Goal: Share content: Share content

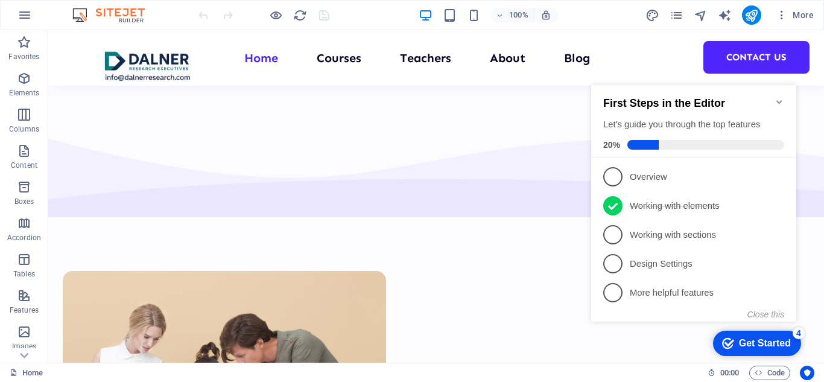
scroll to position [4673, 0]
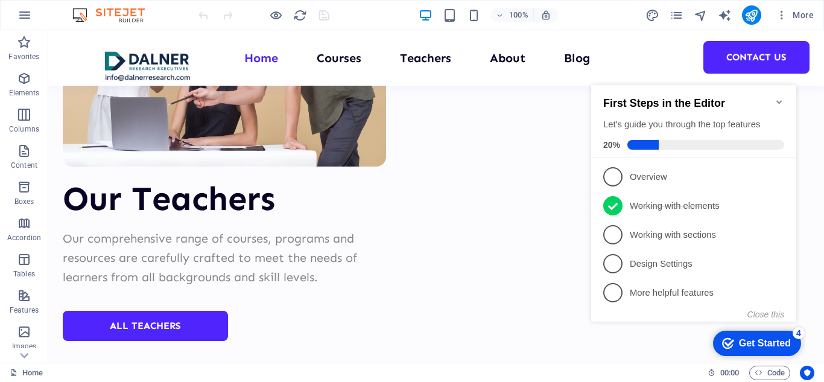
scroll to position [5106, 0]
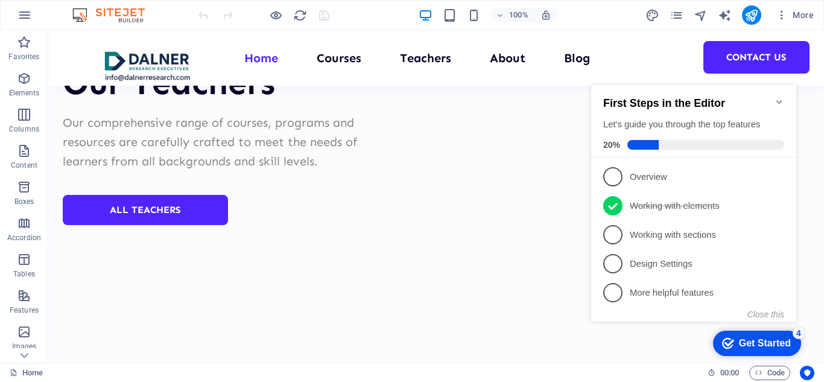
click at [779, 97] on icon "Minimize checklist" at bounding box center [780, 102] width 10 height 10
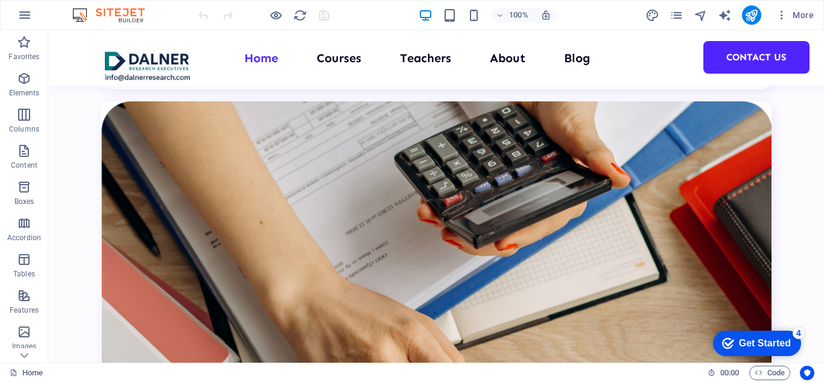
scroll to position [4009, 0]
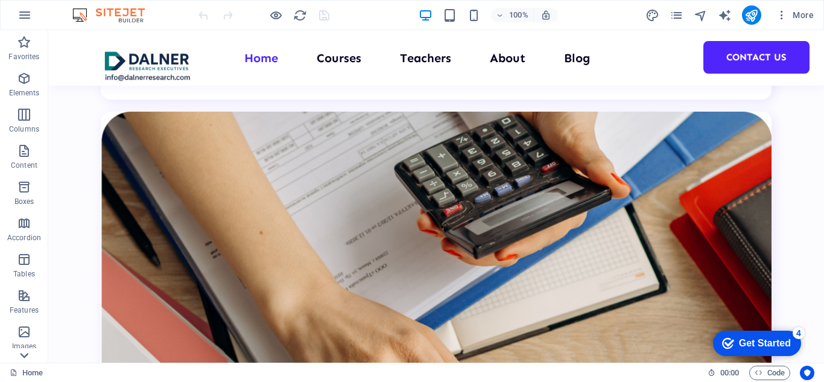
click at [23, 352] on icon at bounding box center [24, 355] width 17 height 17
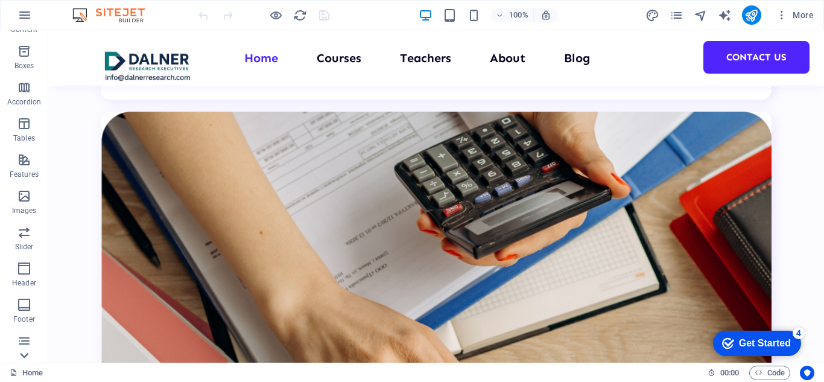
scroll to position [211, 0]
click at [25, 36] on icon at bounding box center [25, 36] width 8 height 5
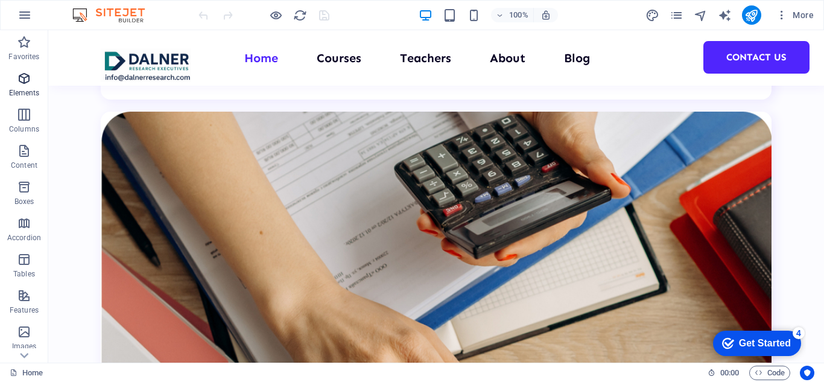
click at [27, 80] on icon "button" at bounding box center [24, 78] width 14 height 14
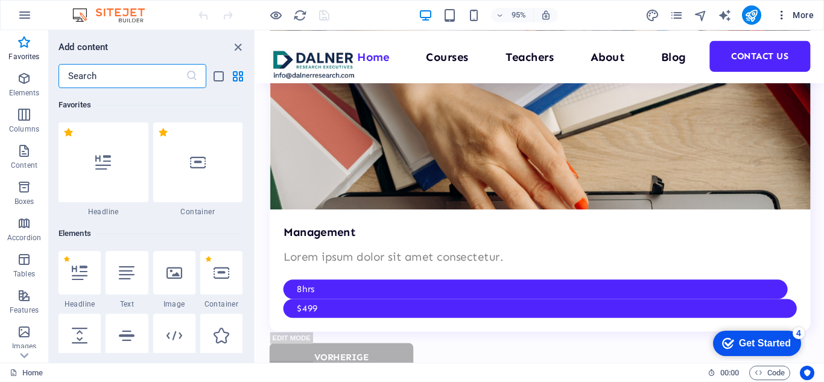
click at [782, 14] on icon "button" at bounding box center [782, 15] width 12 height 12
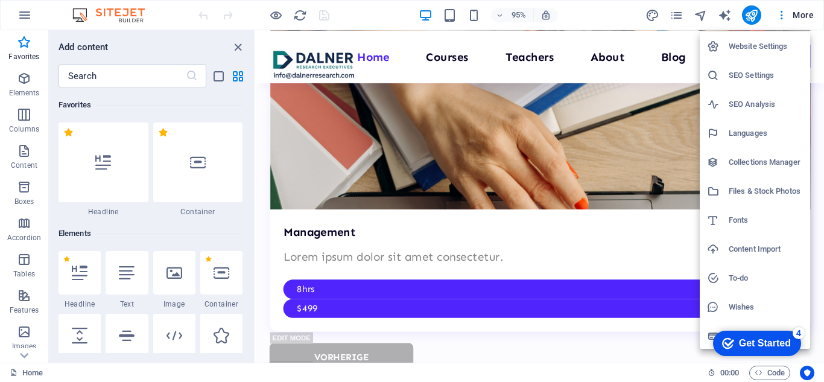
click at [382, 142] on div at bounding box center [412, 191] width 824 height 382
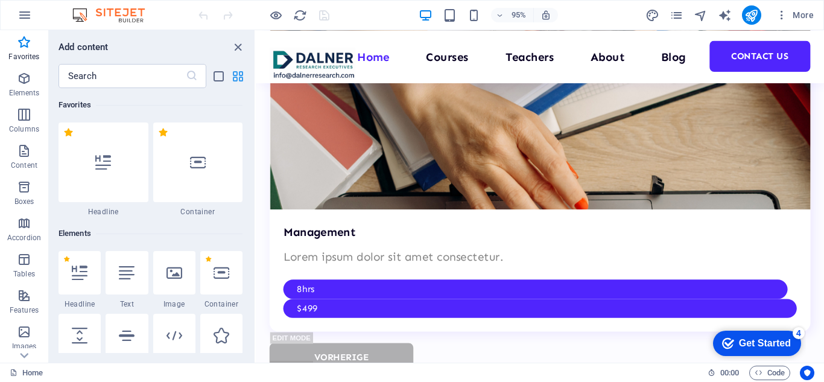
click at [236, 76] on icon "grid-view" at bounding box center [238, 76] width 14 height 14
click at [237, 75] on icon "grid-view" at bounding box center [238, 76] width 14 height 14
click at [678, 13] on icon "pages" at bounding box center [677, 15] width 14 height 14
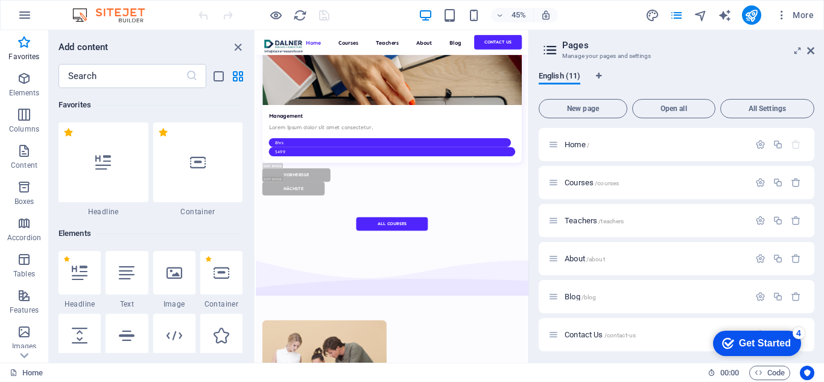
click at [815, 165] on div "English (11) New page Open all All Settings Home / Courses /courses Teachers /t…" at bounding box center [676, 212] width 295 height 301
drag, startPoint x: 815, startPoint y: 162, endPoint x: 815, endPoint y: 210, distance: 47.7
click at [815, 210] on div "English (11) New page Open all All Settings Home / Courses /courses Teachers /t…" at bounding box center [676, 212] width 295 height 301
drag, startPoint x: 815, startPoint y: 209, endPoint x: 810, endPoint y: 241, distance: 32.9
click at [810, 241] on div "English (11) New page Open all All Settings Home / Courses /courses Teachers /t…" at bounding box center [676, 212] width 295 height 301
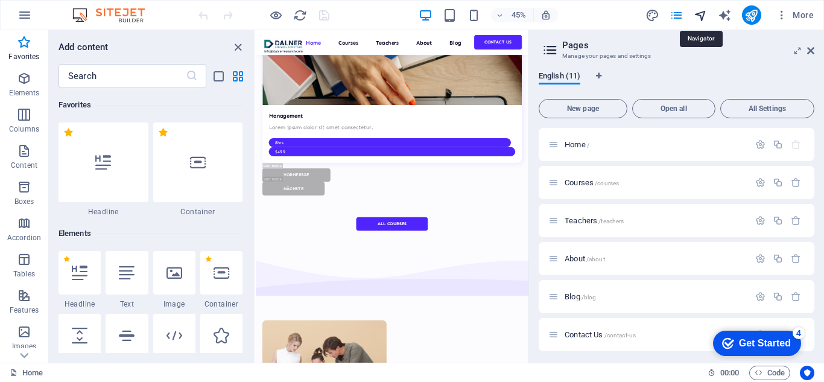
click at [700, 13] on icon "navigator" at bounding box center [701, 15] width 14 height 14
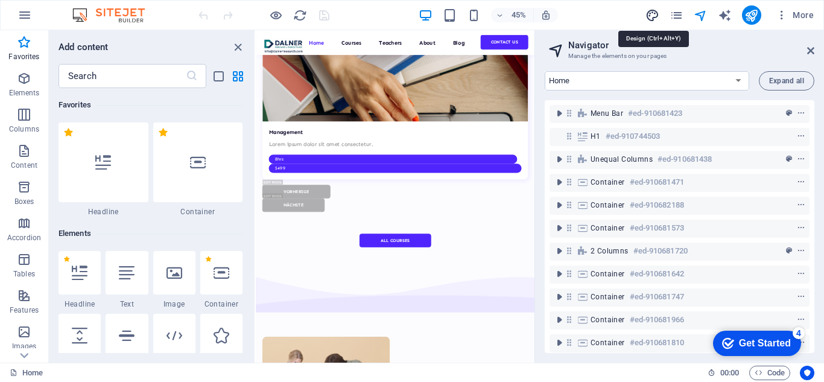
click at [654, 15] on icon "design" at bounding box center [653, 15] width 14 height 14
select select "px"
select select "400"
select select "px"
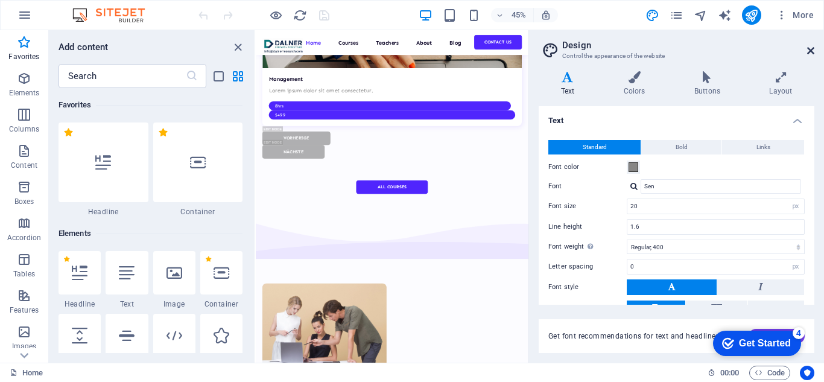
click at [810, 51] on icon at bounding box center [810, 51] width 7 height 10
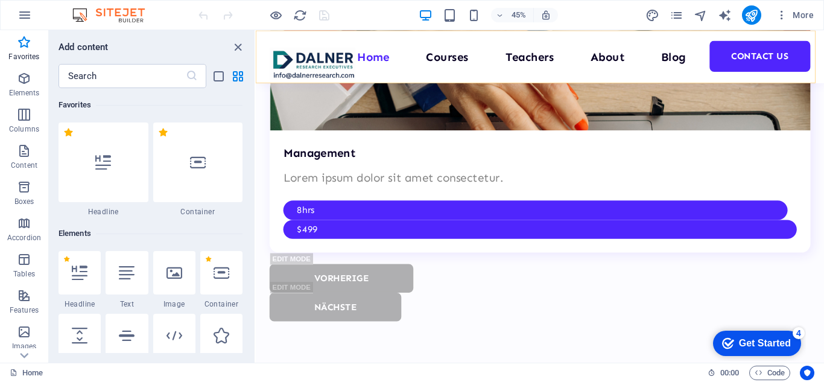
scroll to position [4084, 0]
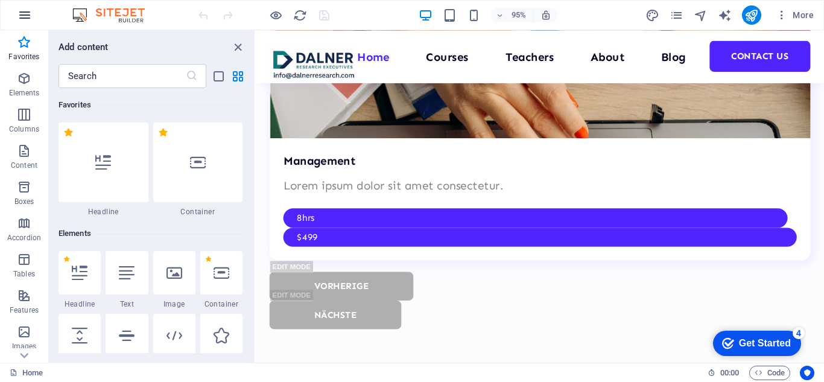
click at [20, 13] on icon "button" at bounding box center [25, 15] width 14 height 14
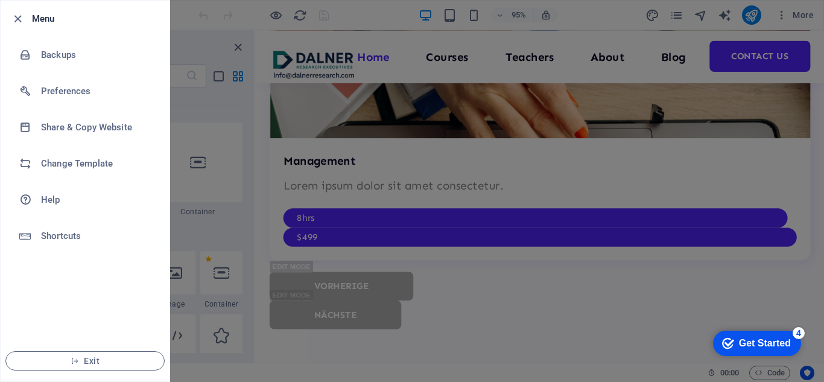
click at [20, 13] on icon "button" at bounding box center [18, 19] width 14 height 14
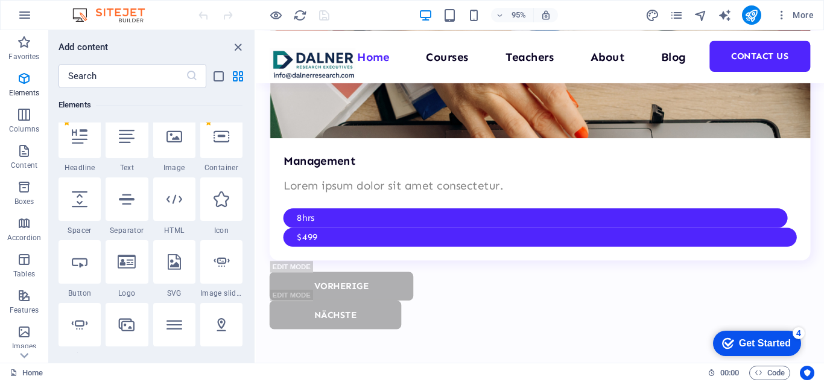
scroll to position [0, 0]
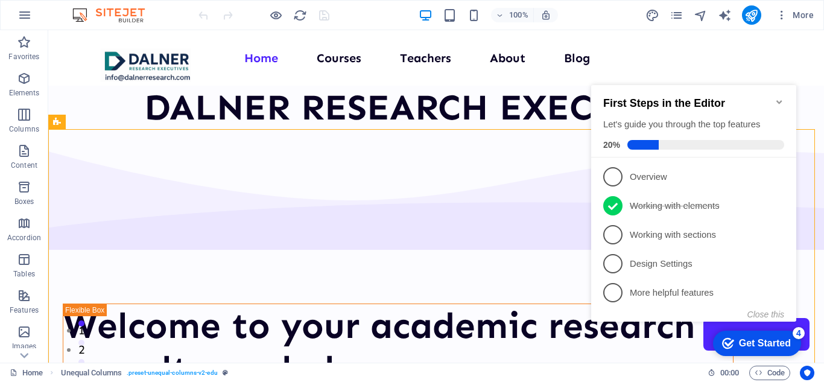
click at [778, 100] on icon "Minimize checklist" at bounding box center [779, 102] width 5 height 4
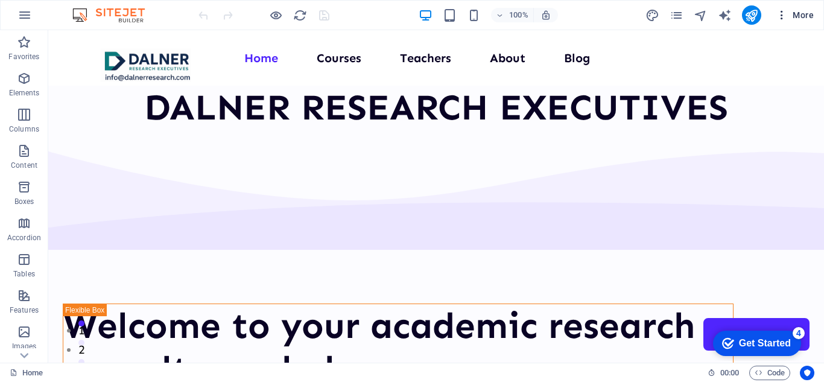
click at [781, 14] on icon "button" at bounding box center [782, 15] width 12 height 12
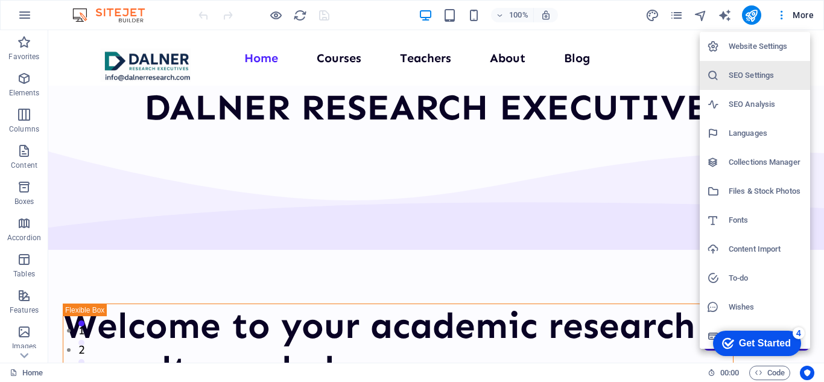
click at [672, 14] on div at bounding box center [412, 191] width 824 height 382
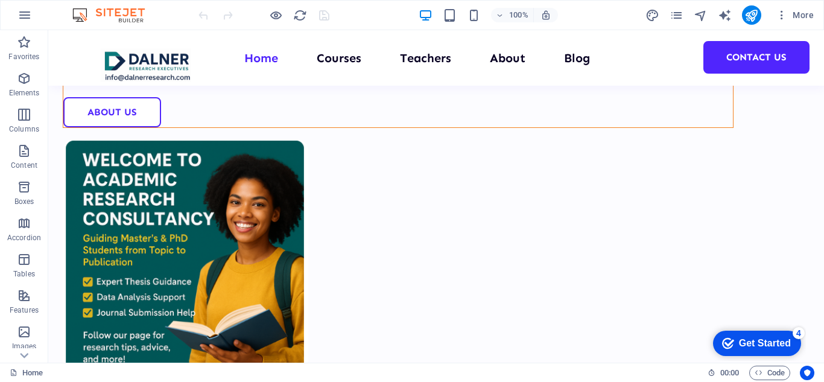
scroll to position [538, 0]
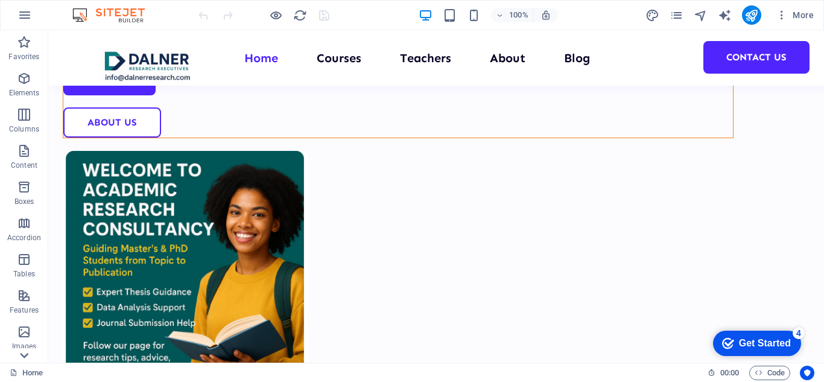
click at [24, 356] on icon at bounding box center [24, 355] width 17 height 17
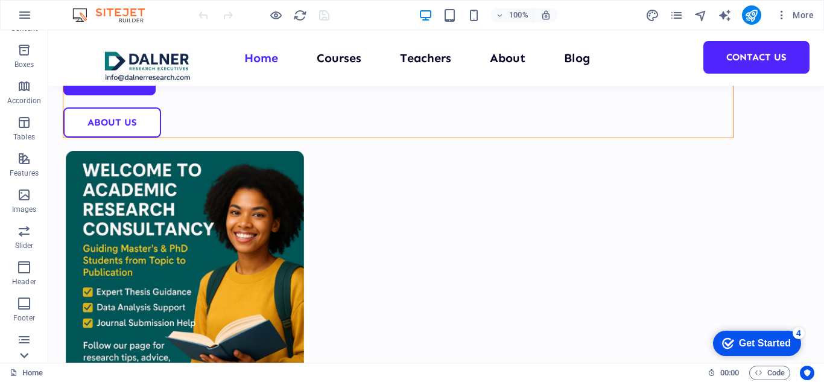
scroll to position [211, 0]
click at [22, 311] on span "Marketing" at bounding box center [24, 309] width 48 height 29
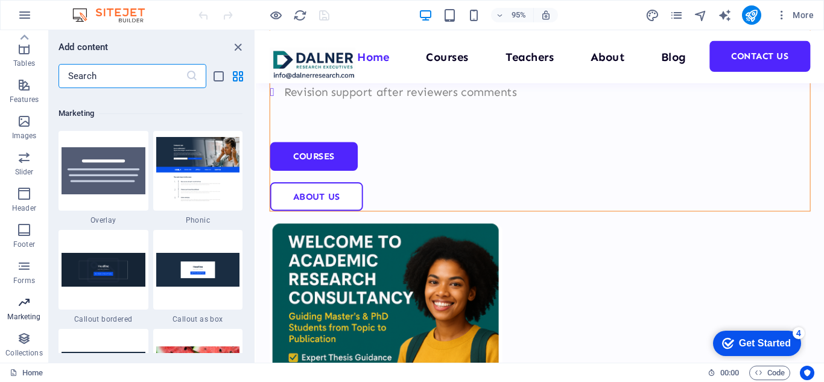
scroll to position [9830, 0]
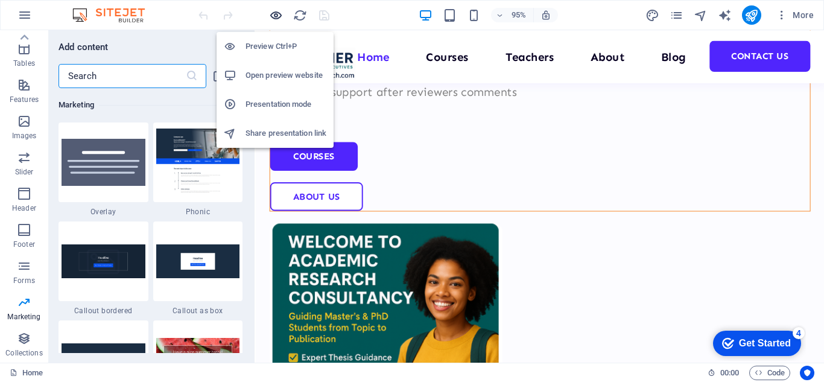
click at [276, 14] on icon "button" at bounding box center [276, 15] width 14 height 14
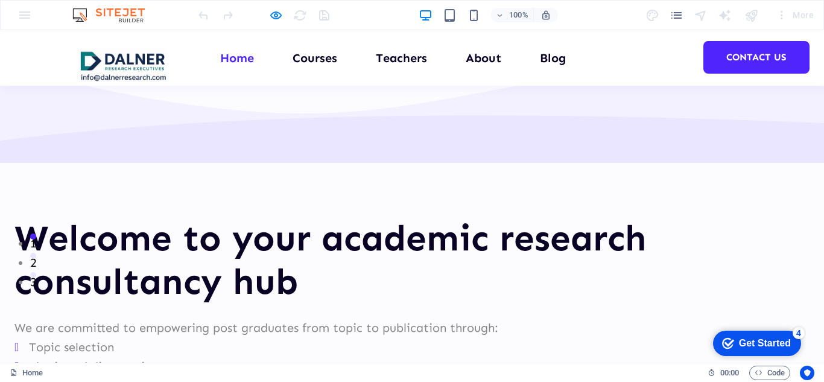
scroll to position [0, 0]
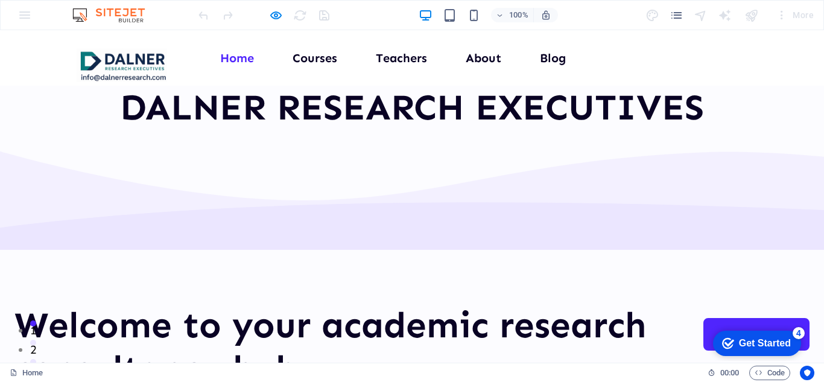
drag, startPoint x: 820, startPoint y: 69, endPoint x: 824, endPoint y: 55, distance: 15.1
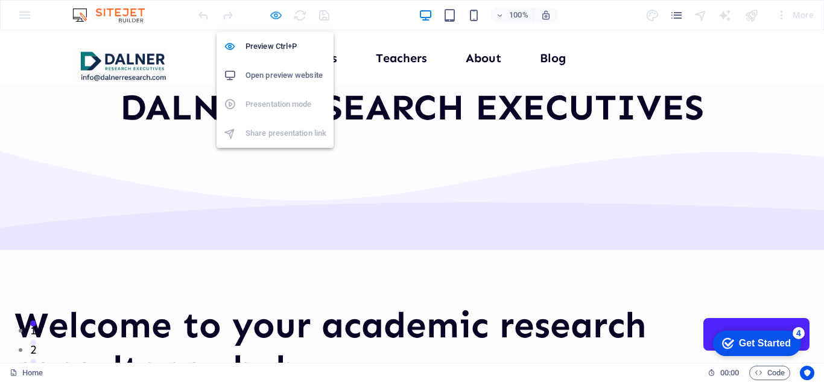
click at [272, 13] on icon "button" at bounding box center [276, 15] width 14 height 14
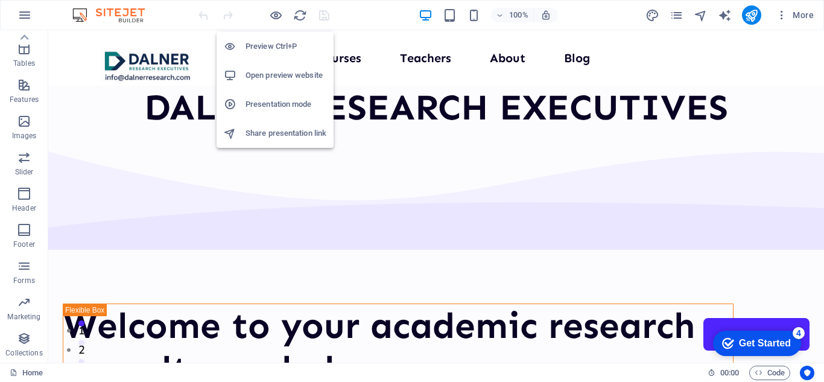
click at [270, 100] on h6 "Presentation mode" at bounding box center [286, 104] width 81 height 14
click at [265, 134] on h6 "Share presentation link" at bounding box center [286, 133] width 81 height 14
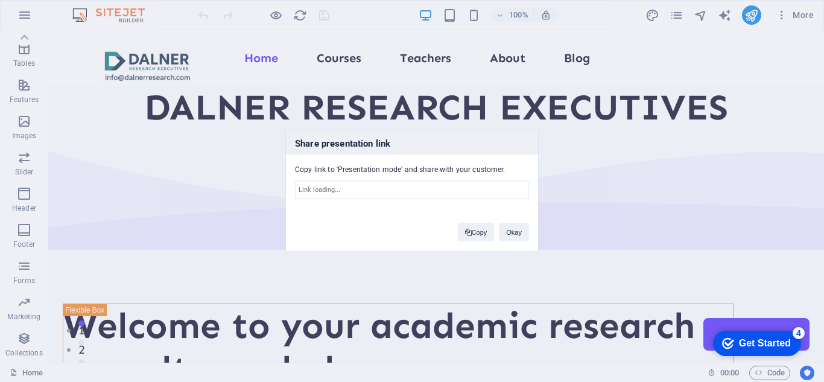
type input "https://cms.sitehub.io/presentation/2170998/2540e68749136f3c80aa9aa3dea213c56b3…"
click at [548, 205] on div "Share presentation link Copy link to 'Presentation mode' and share with your cu…" at bounding box center [412, 191] width 824 height 382
click at [472, 231] on button "Copy" at bounding box center [476, 232] width 37 height 18
click at [553, 225] on div "Share presentation link Copy link to 'Presentation mode' and share with your cu…" at bounding box center [412, 191] width 824 height 382
click at [548, 199] on div "Share presentation link Copy link to 'Presentation mode' and share with your cu…" at bounding box center [412, 191] width 824 height 382
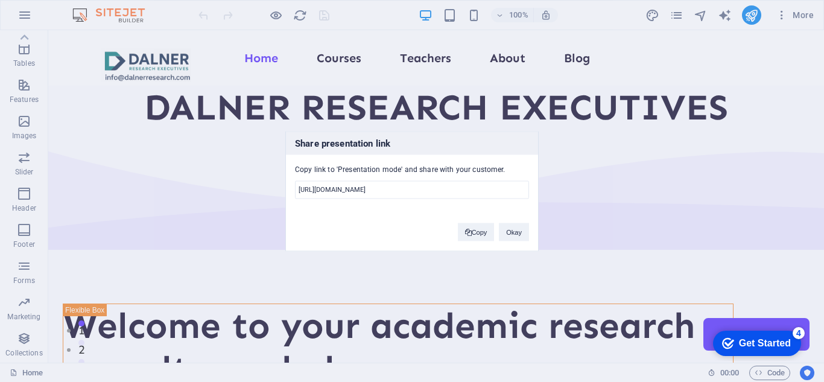
click at [548, 199] on div "Share presentation link Copy link to 'Presentation mode' and share with your cu…" at bounding box center [412, 191] width 824 height 382
click at [449, 186] on input "https://cms.sitehub.io/presentation/2170998/2540e68749136f3c80aa9aa3dea213c56b3…" at bounding box center [412, 189] width 234 height 18
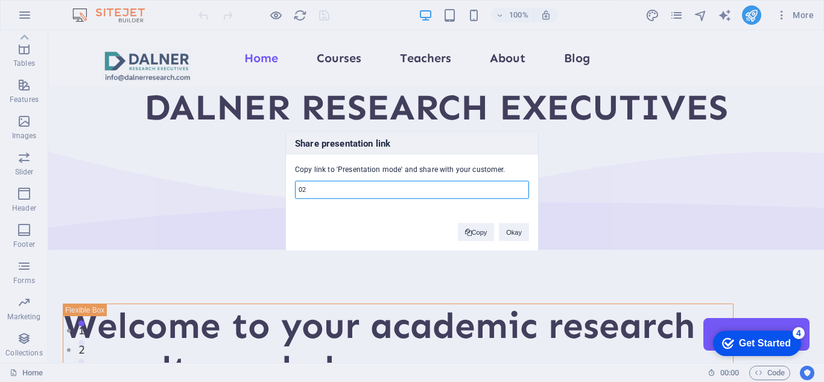
type input "2"
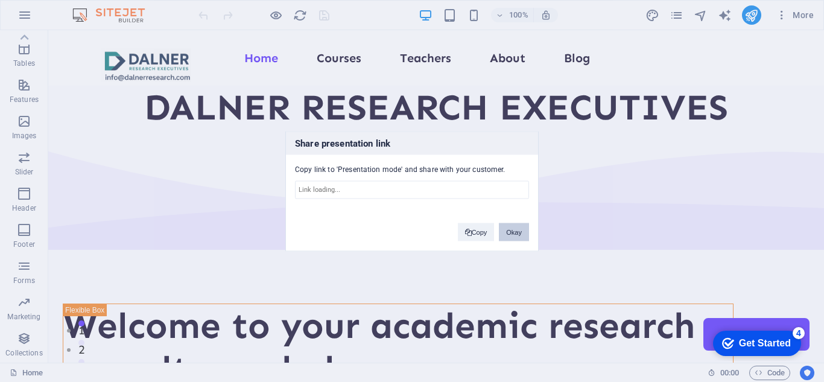
click at [517, 235] on button "Okay" at bounding box center [514, 232] width 30 height 18
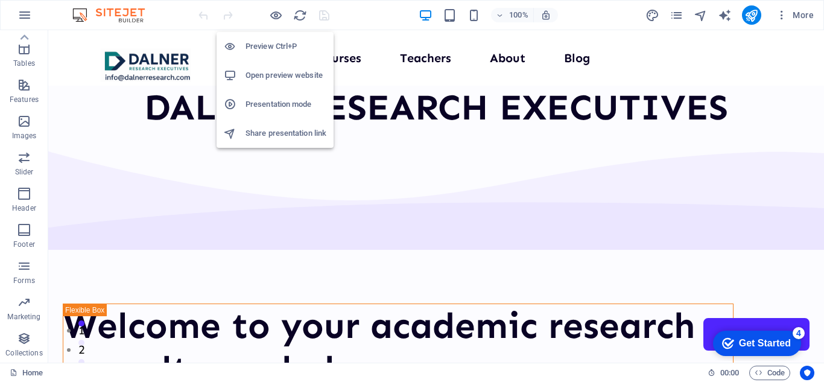
click at [271, 74] on h6 "Open preview website" at bounding box center [286, 75] width 81 height 14
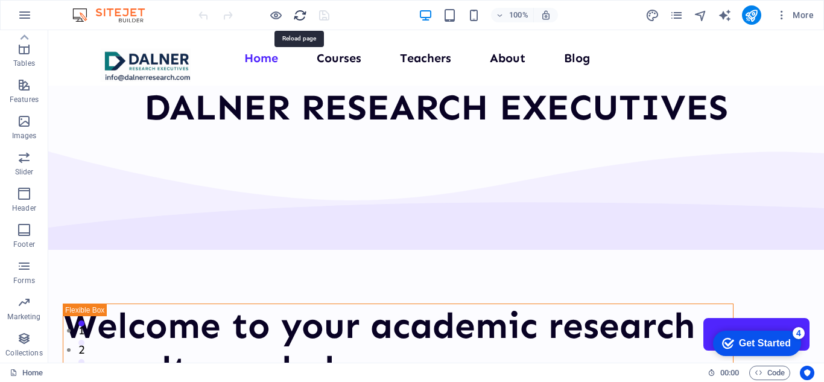
click at [299, 14] on icon "reload" at bounding box center [300, 15] width 14 height 14
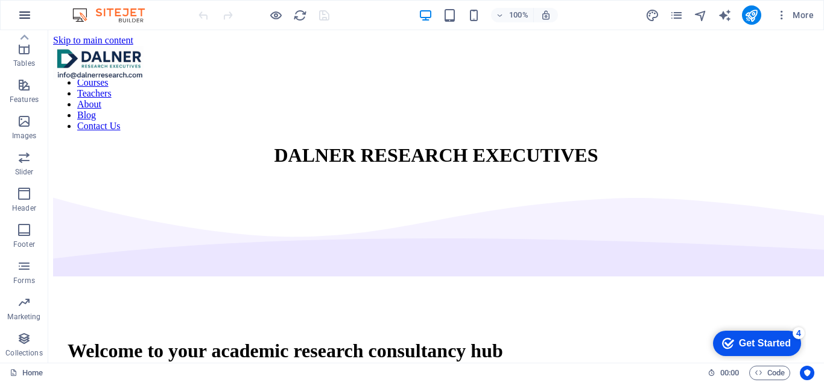
click at [19, 14] on icon "button" at bounding box center [25, 15] width 14 height 14
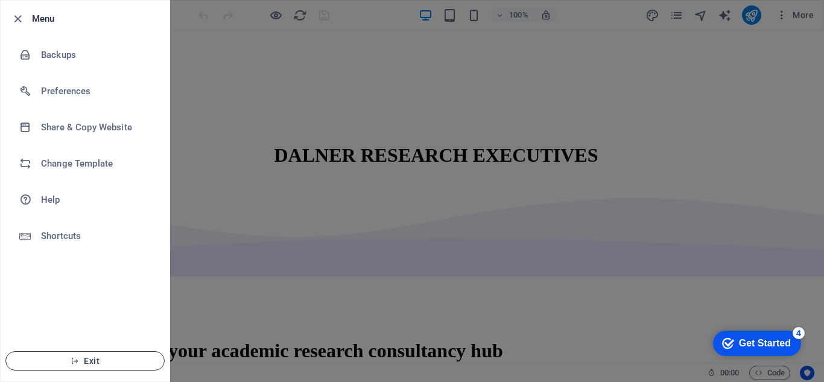
click at [94, 358] on span "Exit" at bounding box center [85, 361] width 139 height 10
